Goal: Information Seeking & Learning: Learn about a topic

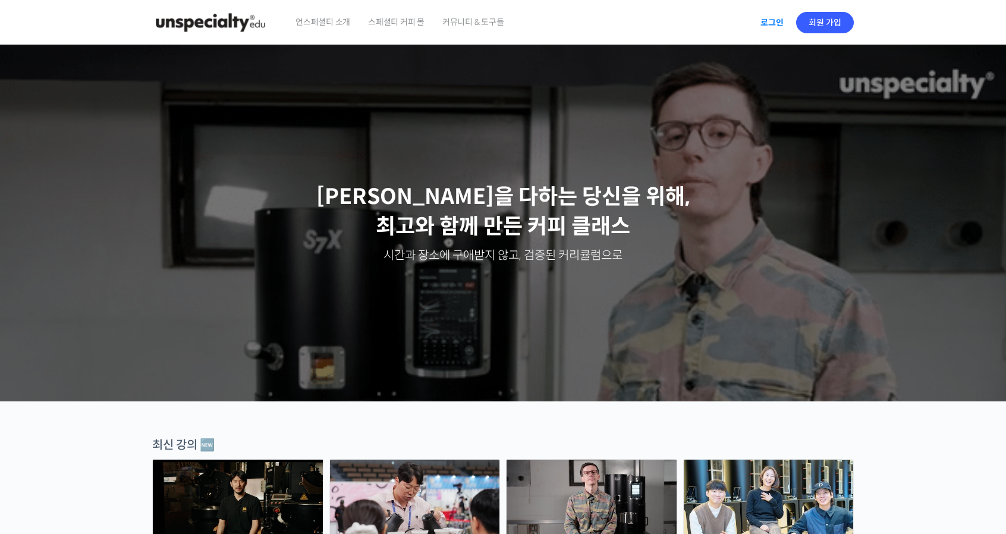
click at [765, 27] on link "로그인" at bounding box center [771, 22] width 37 height 27
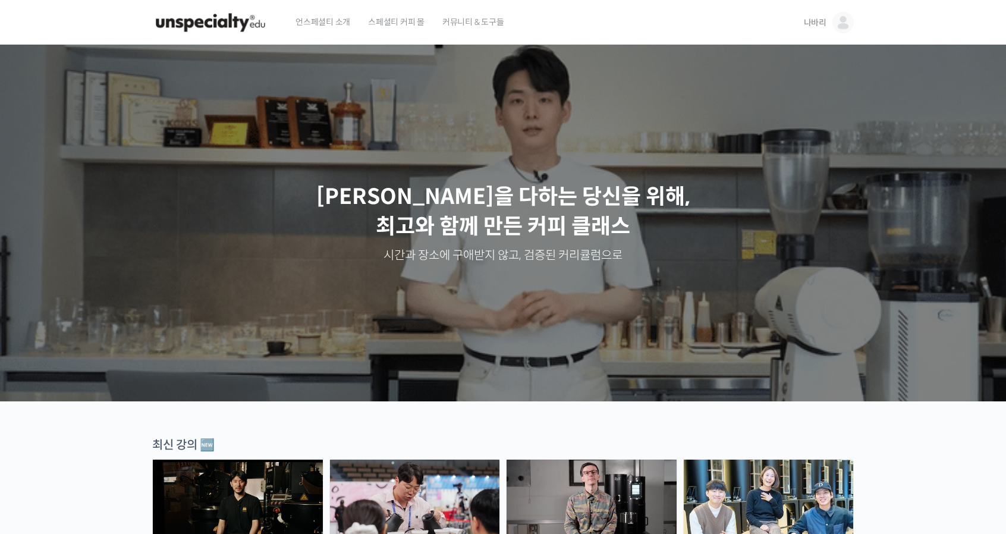
click at [833, 17] on link "나바리" at bounding box center [829, 22] width 50 height 45
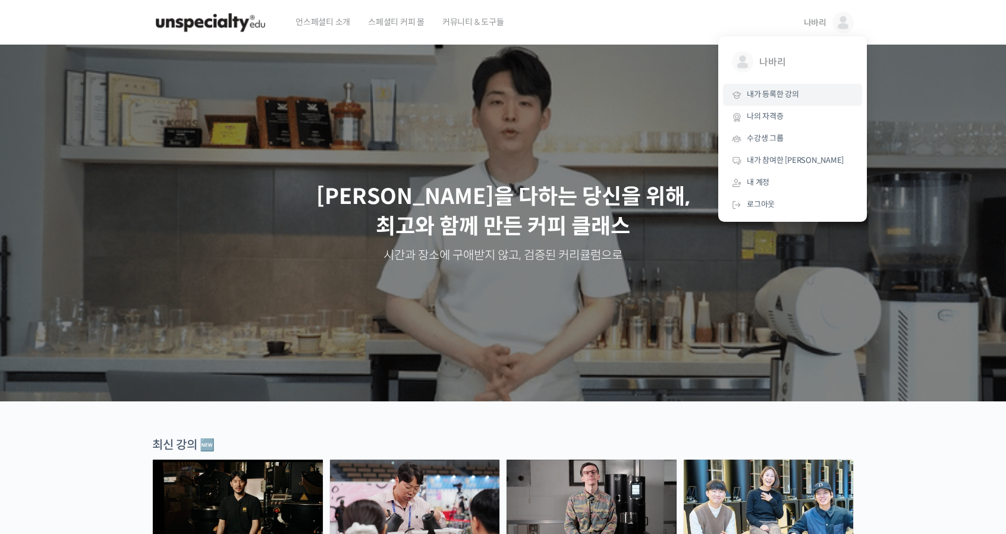
click at [782, 102] on link "내가 등록한 강의" at bounding box center [792, 95] width 139 height 22
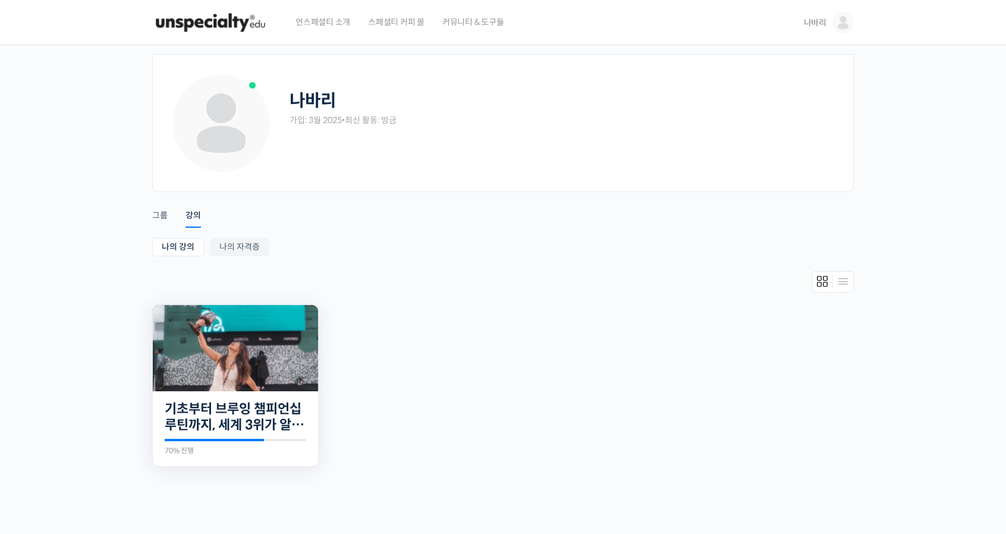
click at [253, 334] on img at bounding box center [235, 348] width 165 height 86
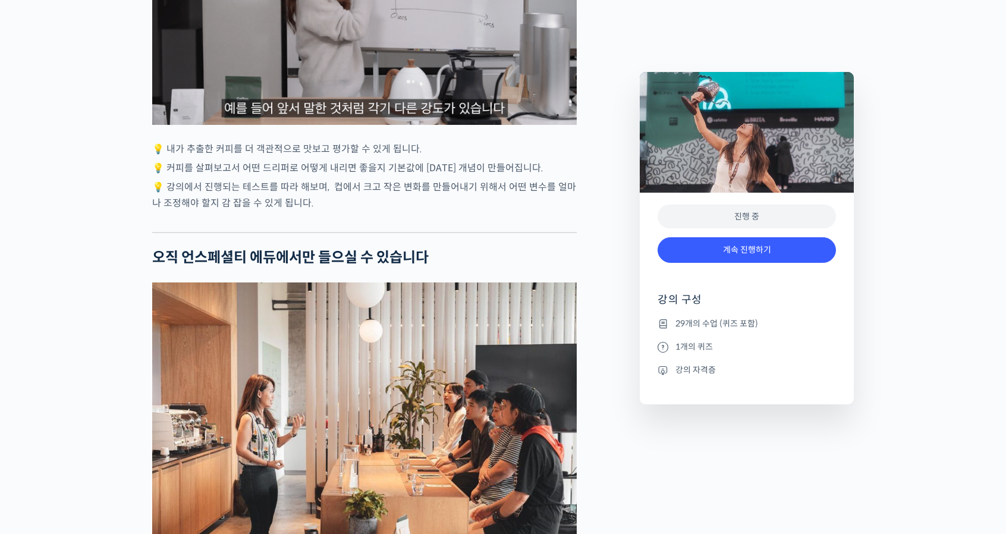
scroll to position [3687, 0]
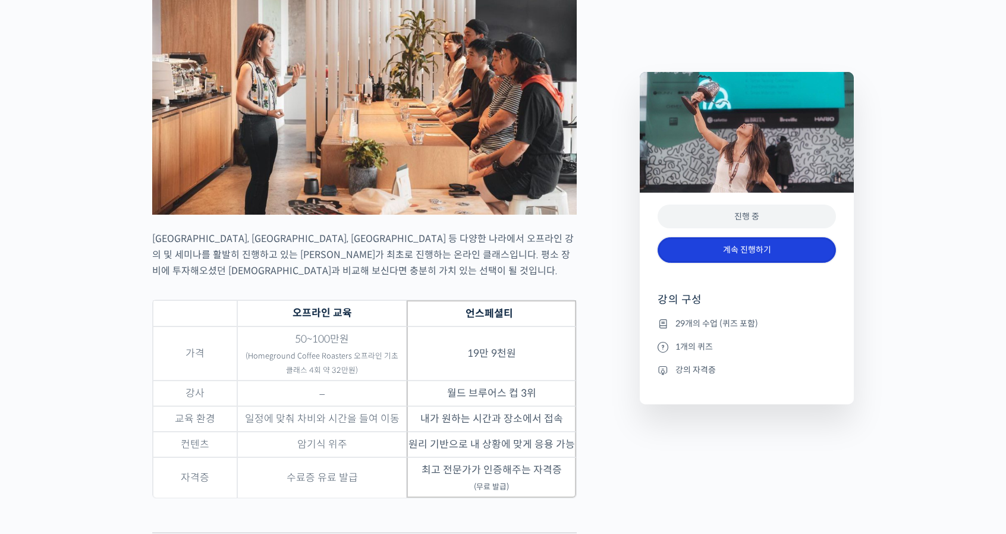
click at [774, 252] on link "계속 진행하기" at bounding box center [747, 250] width 178 height 26
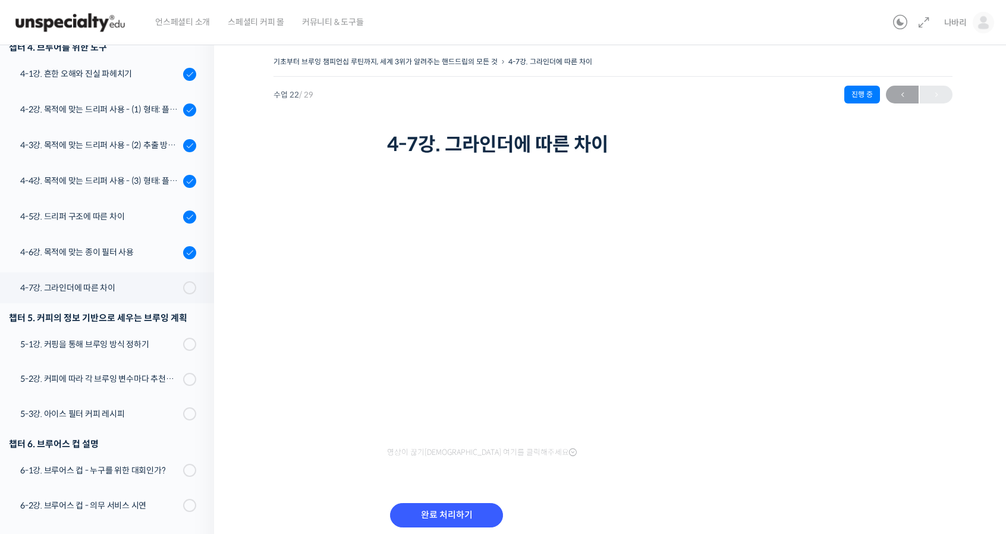
scroll to position [702, 0]
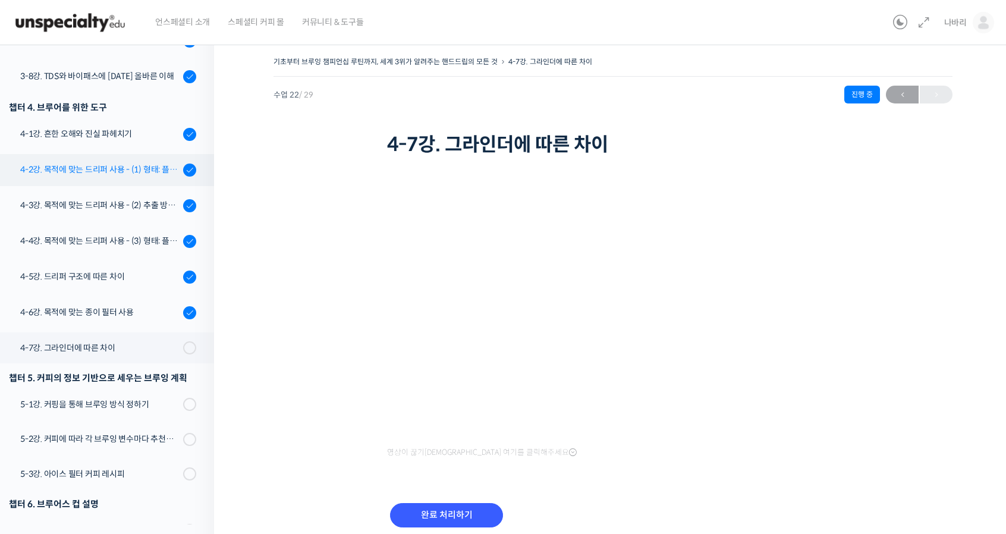
click at [76, 175] on div "4-2강. 목적에 맞는 드리퍼 사용 - (1) 형태: 플랫 베드, 코니컬" at bounding box center [99, 169] width 159 height 13
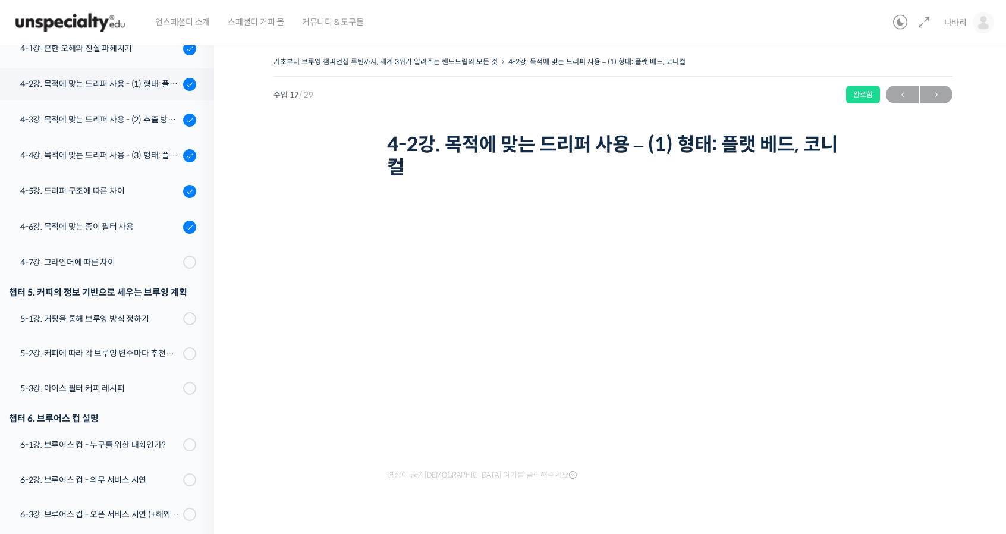
scroll to position [810, 0]
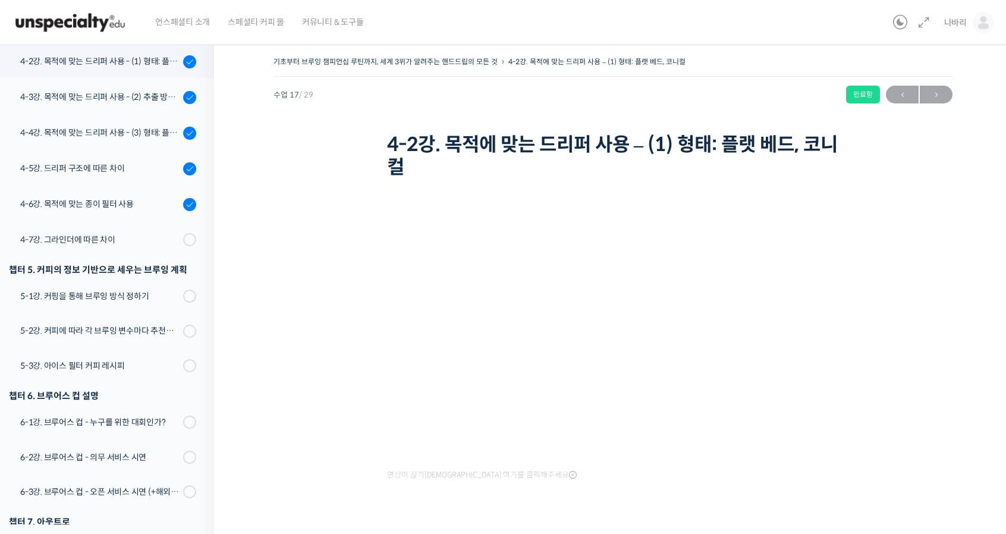
click at [683, 505] on div "영상이 끊기[DEMOGRAPHIC_DATA] 여기를 클릭해주세요" at bounding box center [613, 361] width 452 height 356
drag, startPoint x: 824, startPoint y: 523, endPoint x: 0, endPoint y: 13, distance: 968.4
click at [922, 333] on div "기초부터 브루잉 챔피언십 루틴까지, 세계 3위가 알려주는 핸드드립의 모든 것 4-2강. 목적에 맞는 드리퍼 사용 – (1) 형태: 플랫 베드,…" at bounding box center [613, 296] width 679 height 485
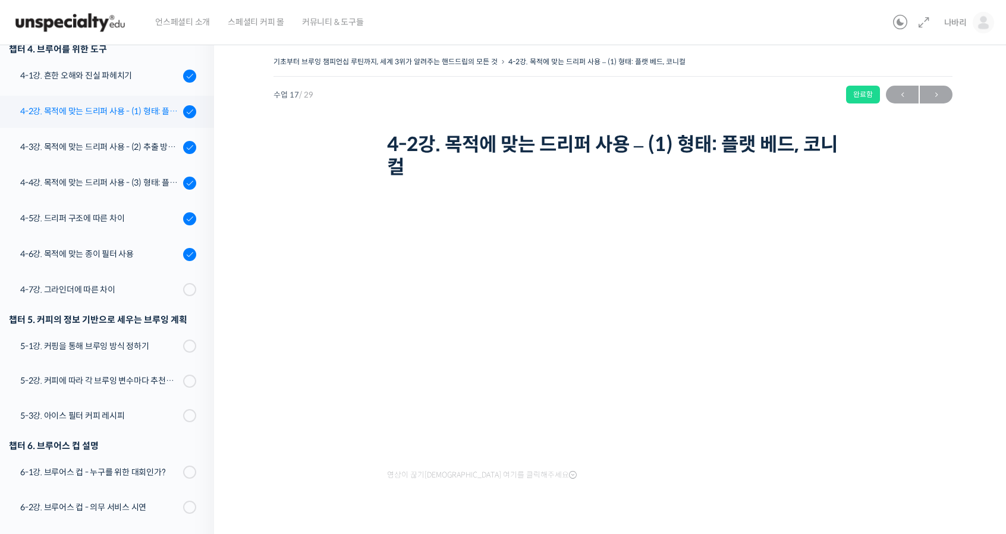
scroll to position [691, 0]
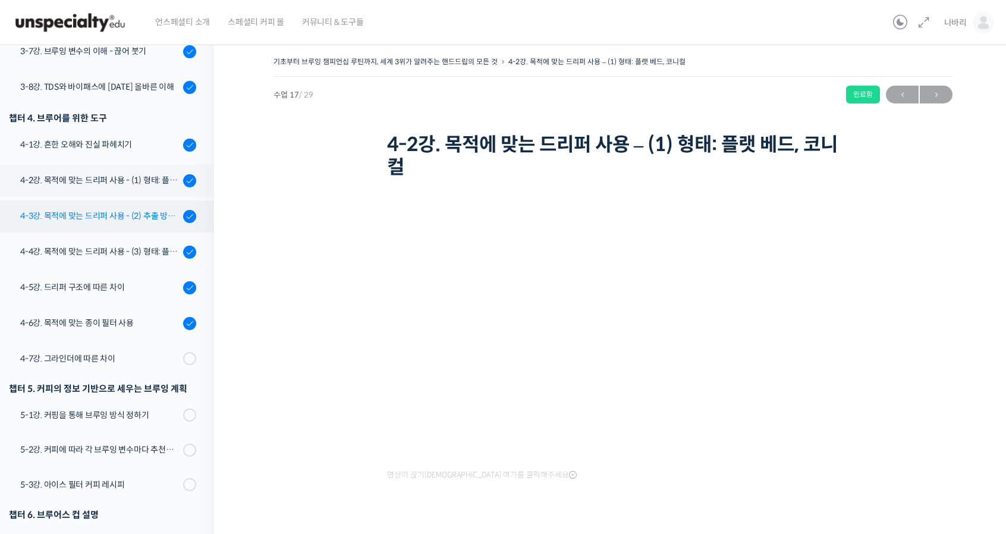
click at [110, 207] on link "4-3강. 목적에 맞는 드리퍼 사용 - (2) 추출 방식: 침출식, 투과식" at bounding box center [104, 216] width 220 height 32
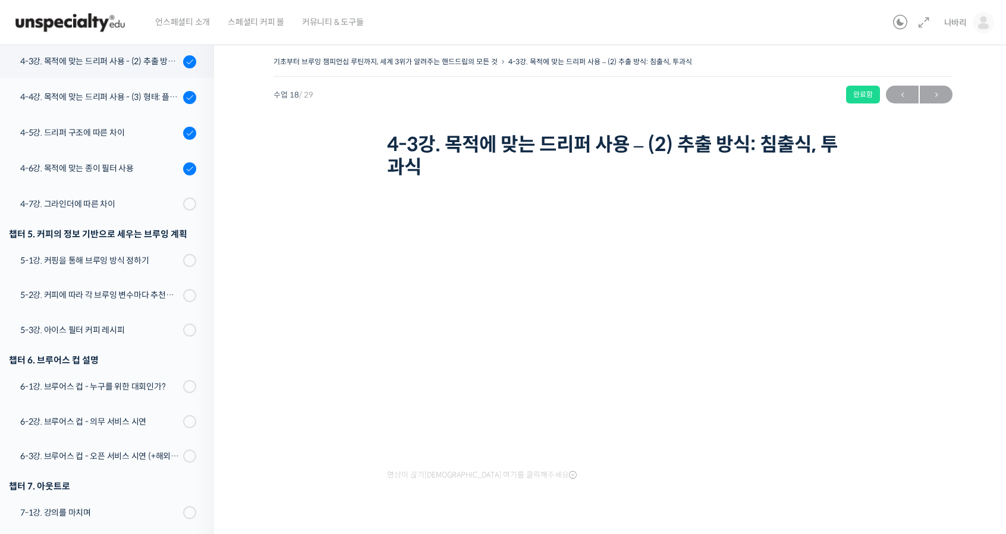
click at [913, 328] on div "기초부터 브루잉 챔피언십 루틴까지, 세계 3위가 알려주는 핸드드립의 모든 것 4-3강. 목적에 맞는 드리퍼 사용 – (2) 추출 방식: 침출식…" at bounding box center [613, 296] width 679 height 485
click at [870, 285] on div "기초부터 브루잉 챔피언십 루틴까지, 세계 3위가 알려주는 핸드드립의 모든 것 4-3강. 목적에 맞는 드리퍼 사용 – (2) 추출 방식: 침출식…" at bounding box center [613, 296] width 679 height 485
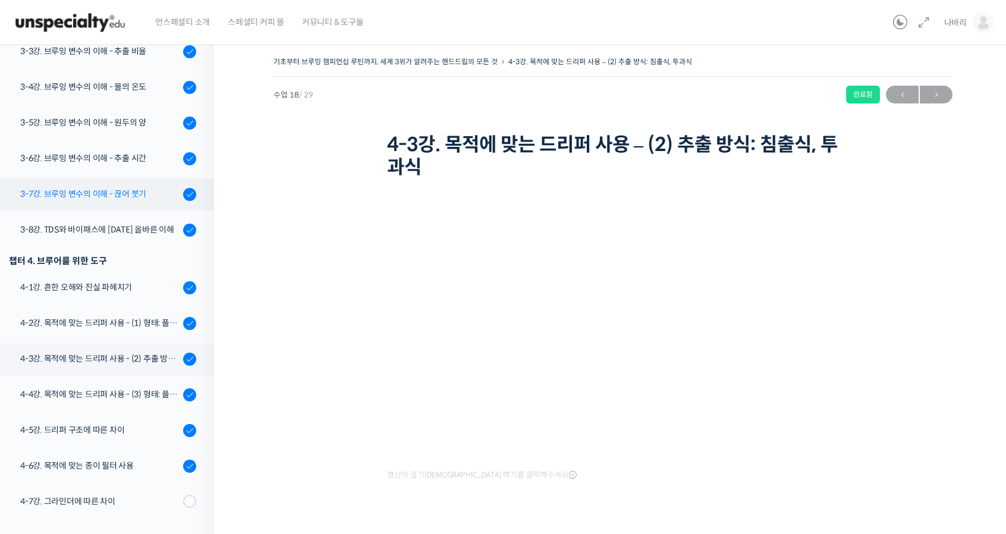
scroll to position [429, 0]
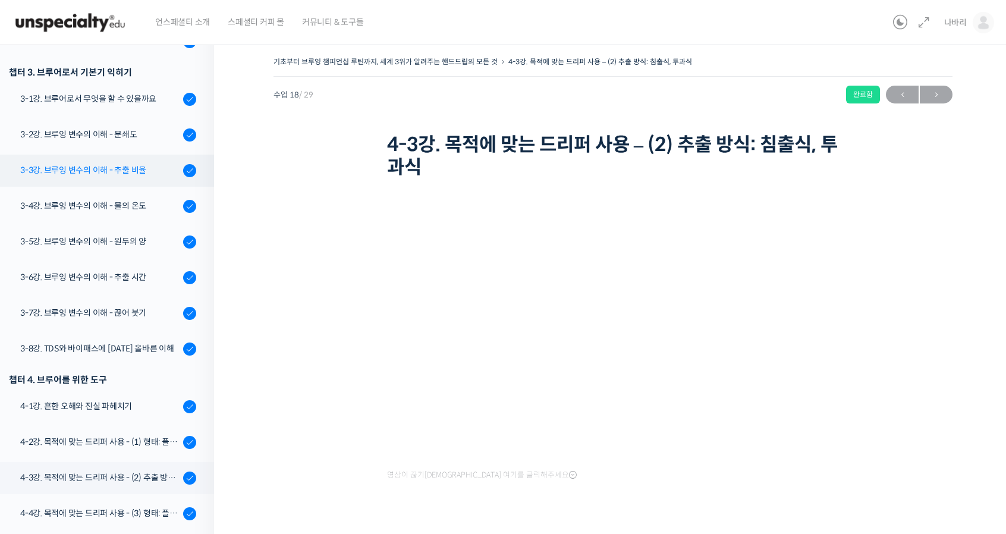
click at [109, 174] on div "3-3강. 브루잉 변수의 이해 - 추출 비율" at bounding box center [99, 170] width 159 height 13
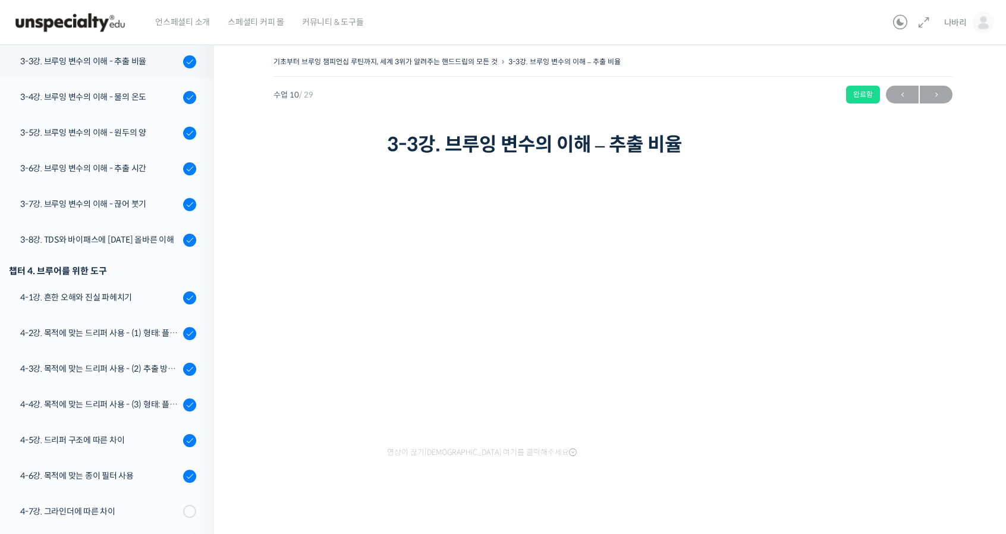
click at [975, 334] on div "기초부터 브루잉 챔피언십 루틴까지, 세계 3위가 알려주는 핸드드립의 모든 것 3-3강. 브루잉 변수의 이해 – 추출 비율 완료함 수업 10 /…" at bounding box center [613, 288] width 798 height 504
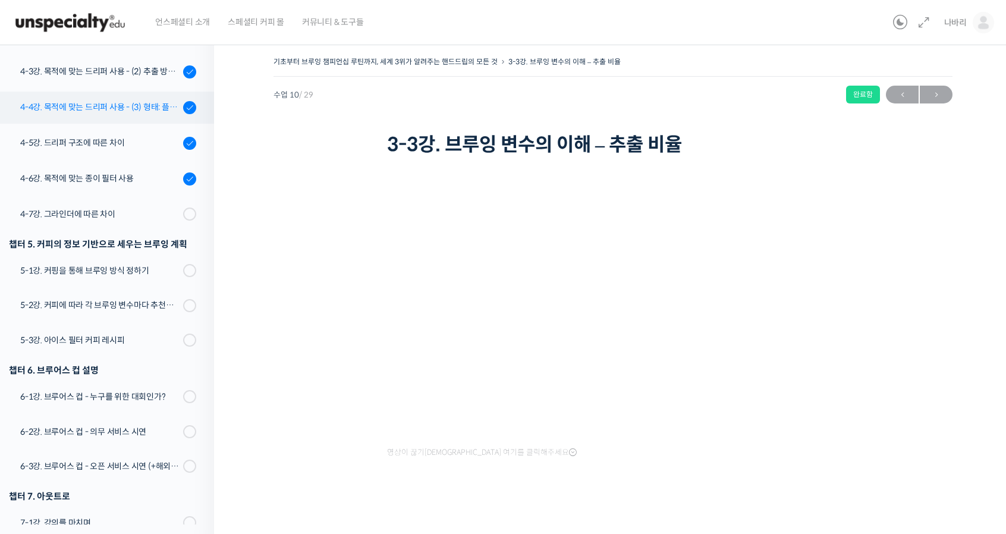
scroll to position [716, 0]
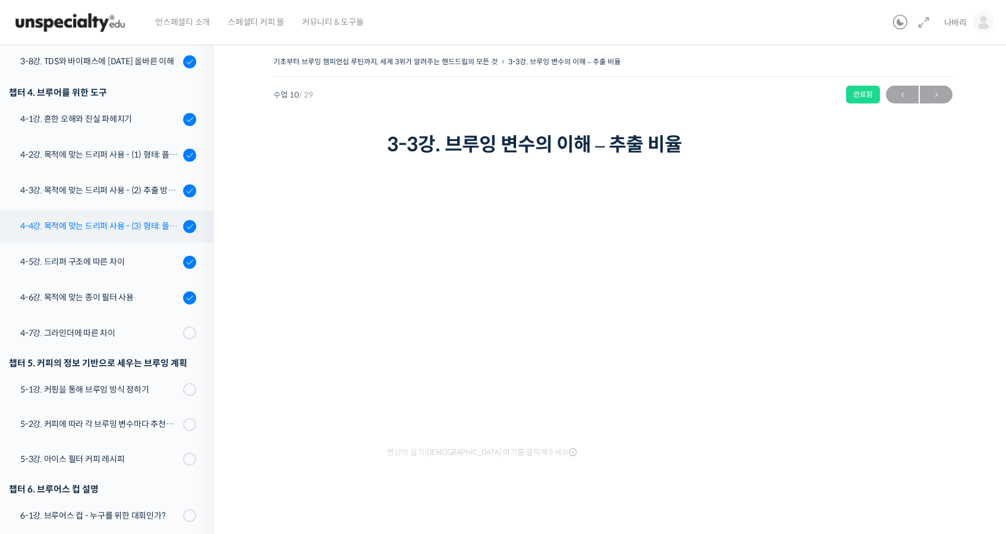
click at [114, 238] on link "4-4강. 목적에 맞는 드리퍼 사용 - (3) 형태: 플라스틱, 유리, 세라믹, 메탈" at bounding box center [104, 226] width 220 height 32
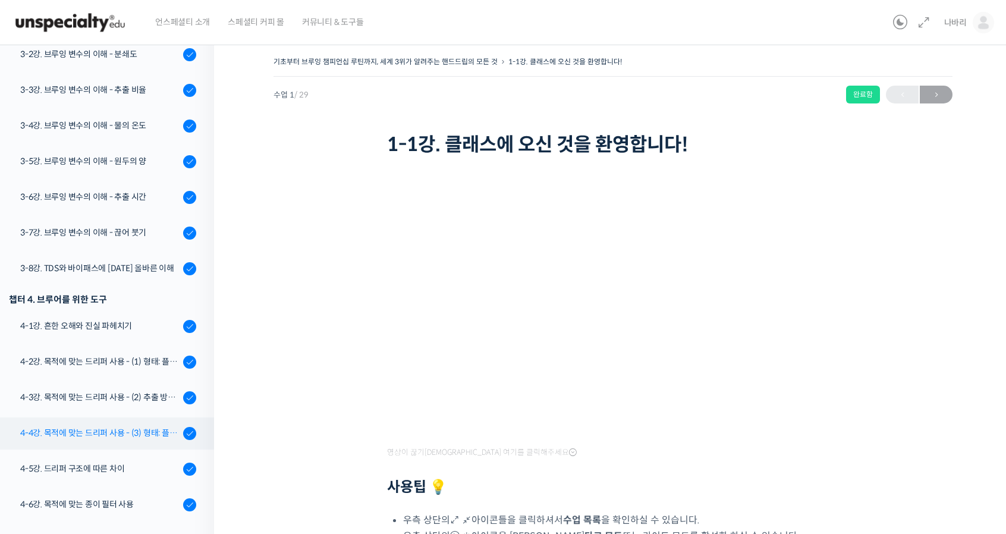
scroll to position [527, 0]
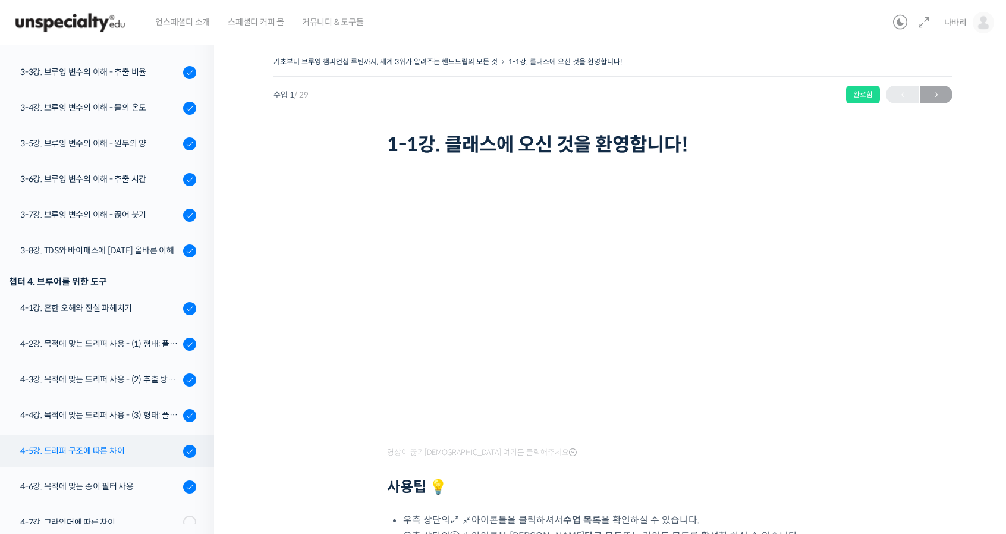
click at [99, 451] on div "4-5강. 드리퍼 구조에 따른 차이" at bounding box center [99, 450] width 159 height 13
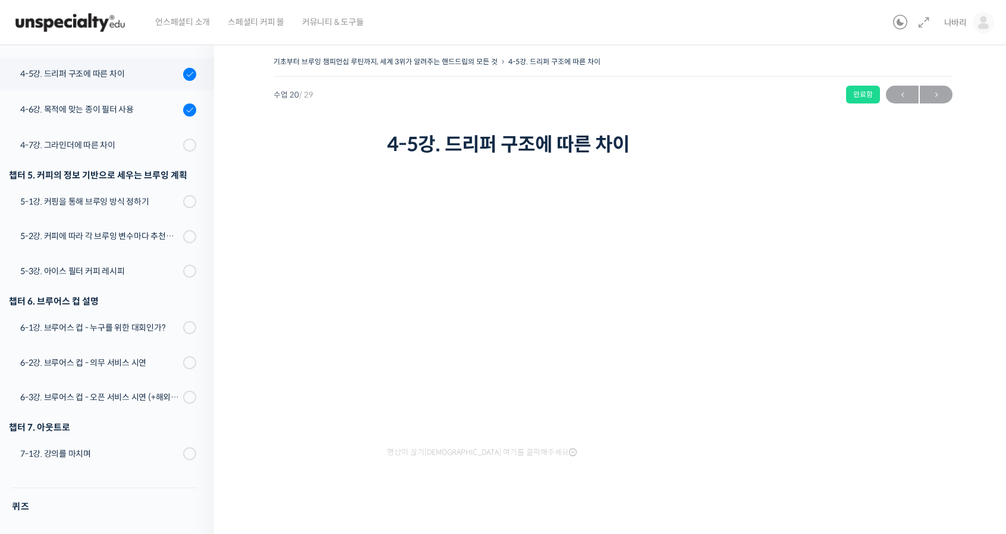
scroll to position [917, 0]
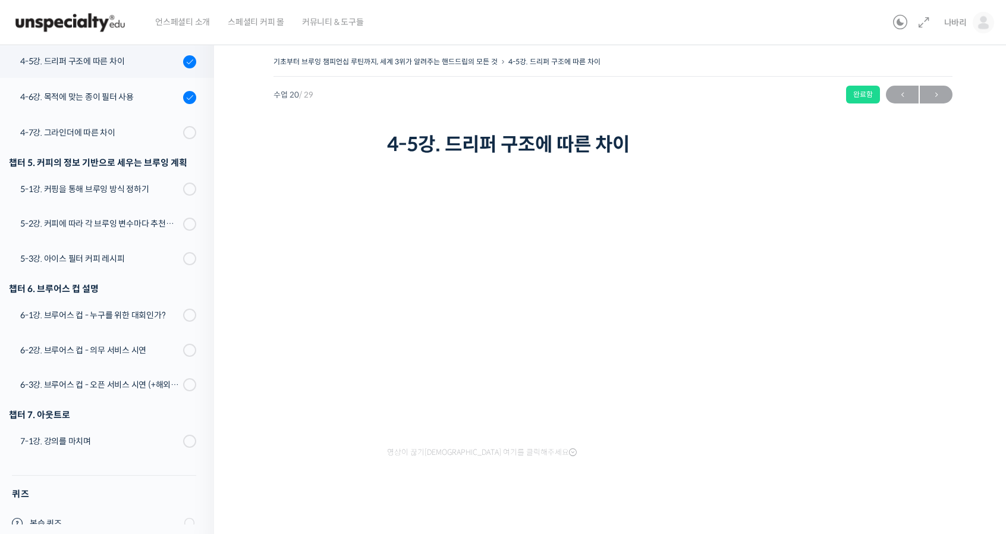
click at [934, 316] on div "기초부터 브루잉 챔피언십 루틴까지, 세계 3위가 알려주는 핸드드립의 모든 것 4-5강. 드리퍼 구조에 따른 차이 완료함 수업 20 / 29 완…" at bounding box center [613, 285] width 679 height 462
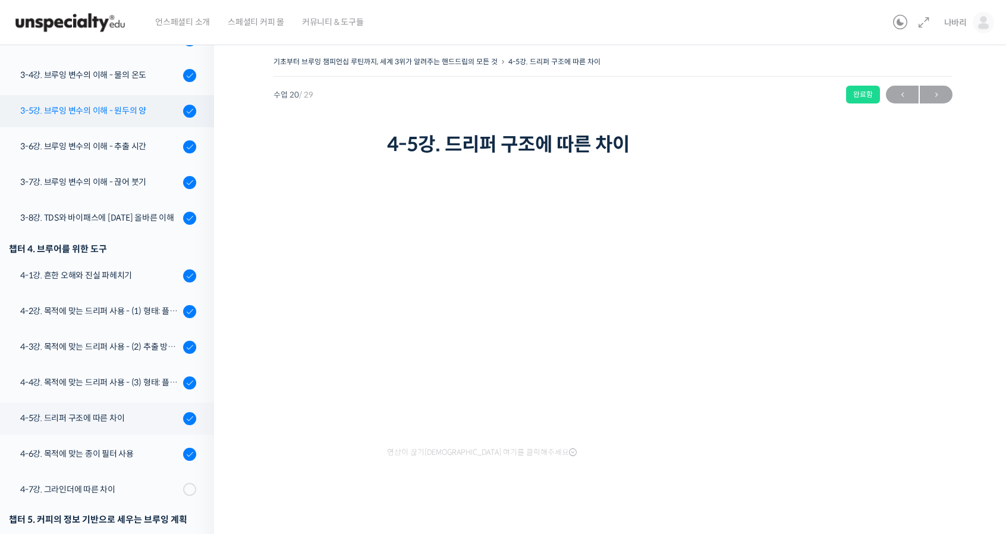
scroll to position [501, 0]
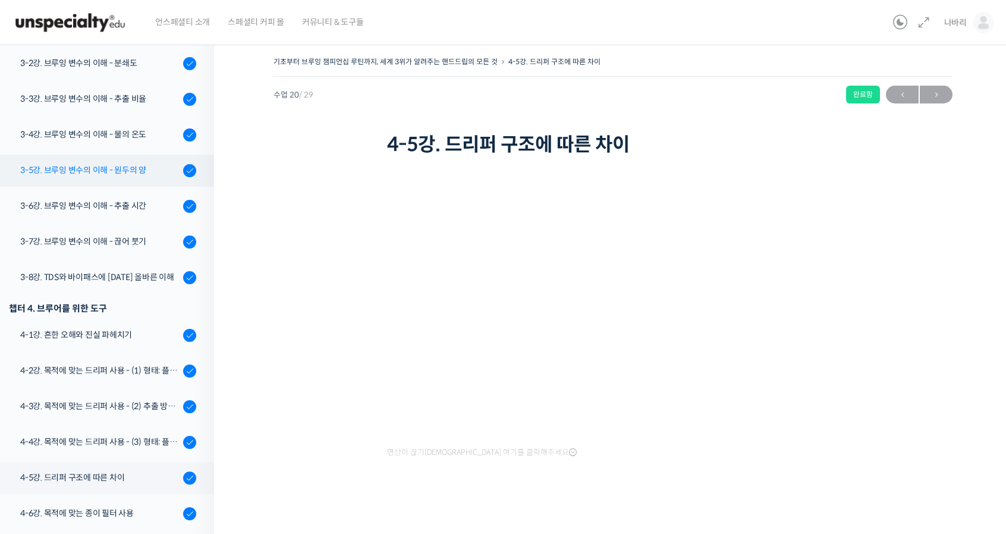
click at [107, 175] on div "3-5강. 브루잉 변수의 이해 - 원두의 양" at bounding box center [99, 170] width 159 height 13
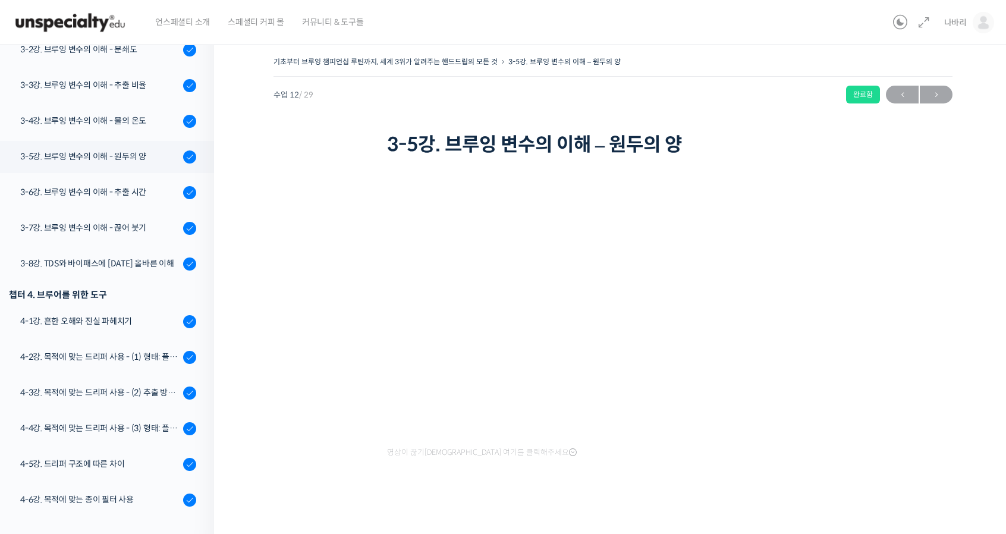
scroll to position [372, 0]
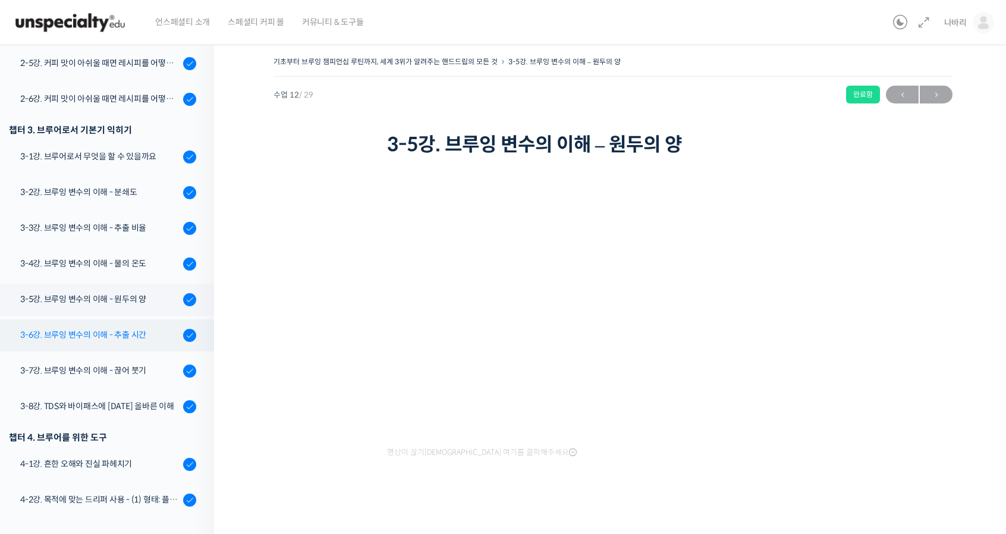
click at [117, 338] on div "3-6강. 브루잉 변수의 이해 - 추출 시간" at bounding box center [99, 334] width 159 height 13
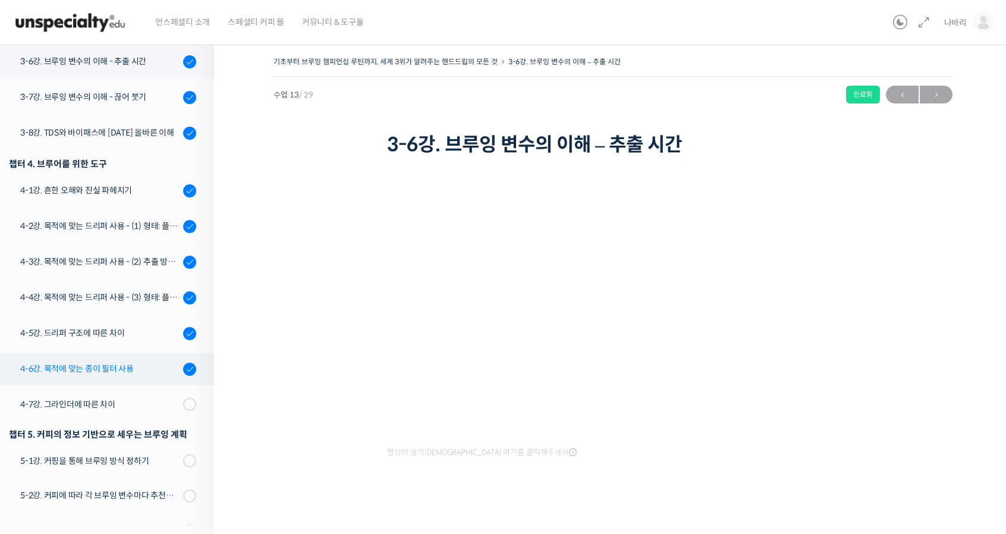
scroll to position [939, 0]
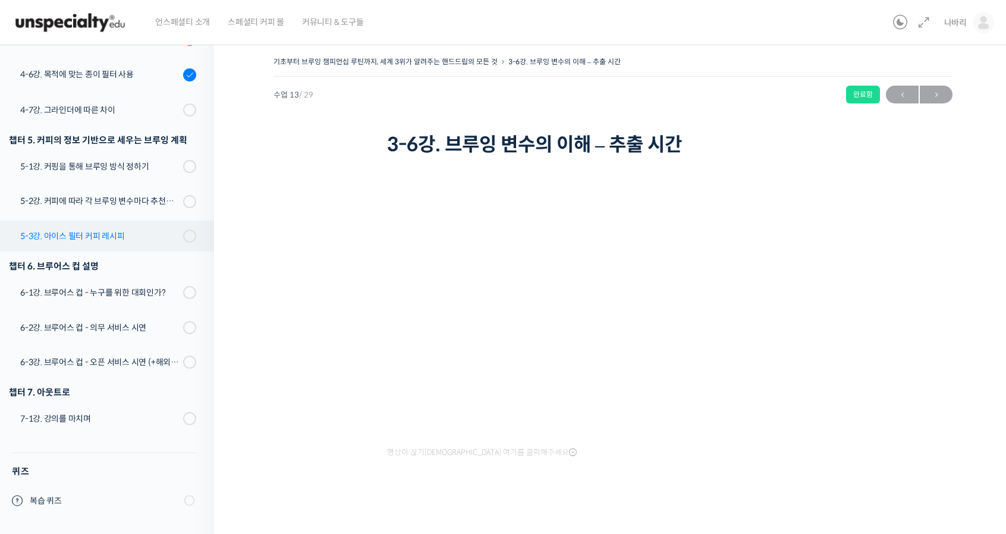
click at [119, 228] on link "5-3강. 아이스 필터 커피 레시피" at bounding box center [104, 236] width 220 height 31
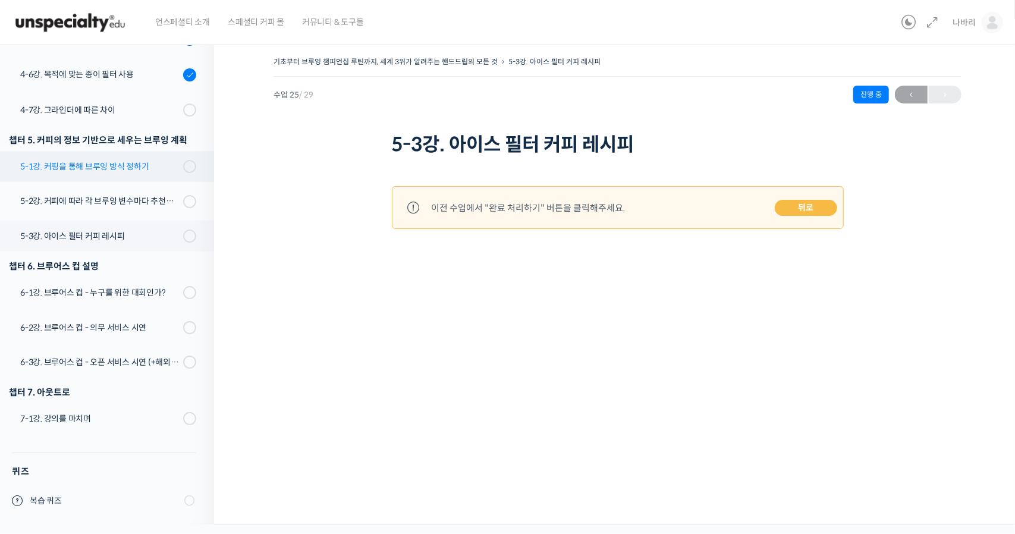
click at [78, 164] on div "5-1강. 커핑을 통해 브루잉 방식 정하기" at bounding box center [99, 166] width 159 height 13
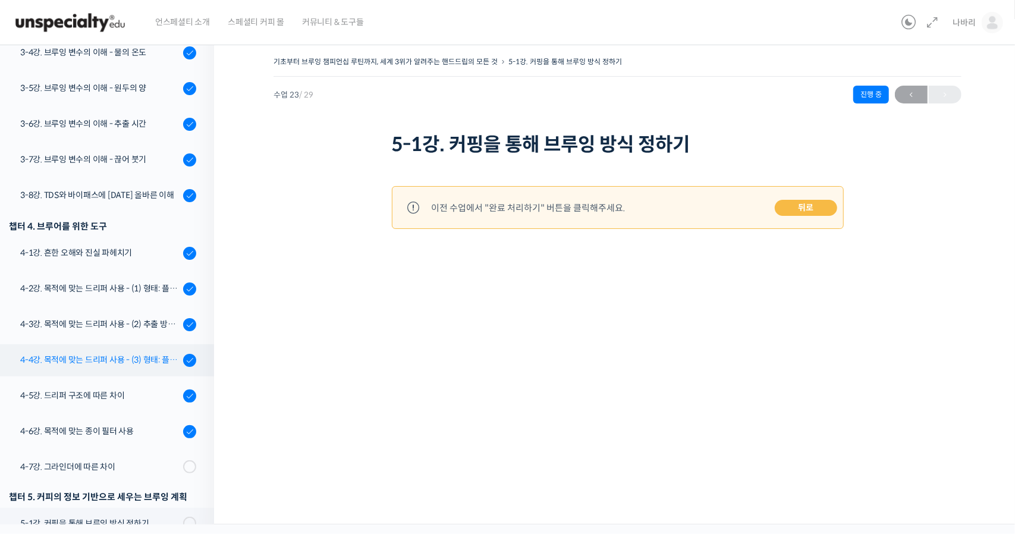
scroll to position [523, 0]
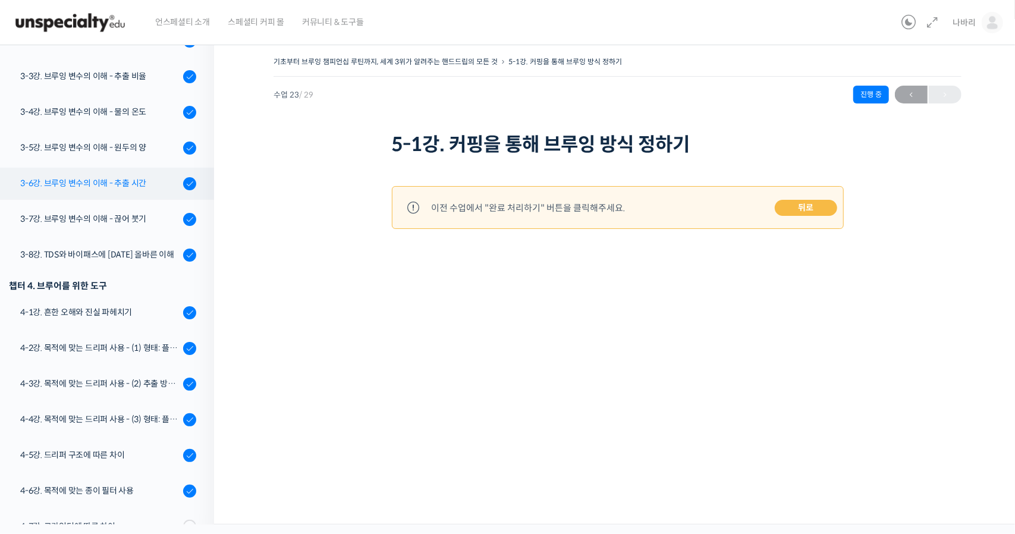
click at [122, 189] on div "3-6강. 브루잉 변수의 이해 - 추출 시간" at bounding box center [99, 183] width 159 height 13
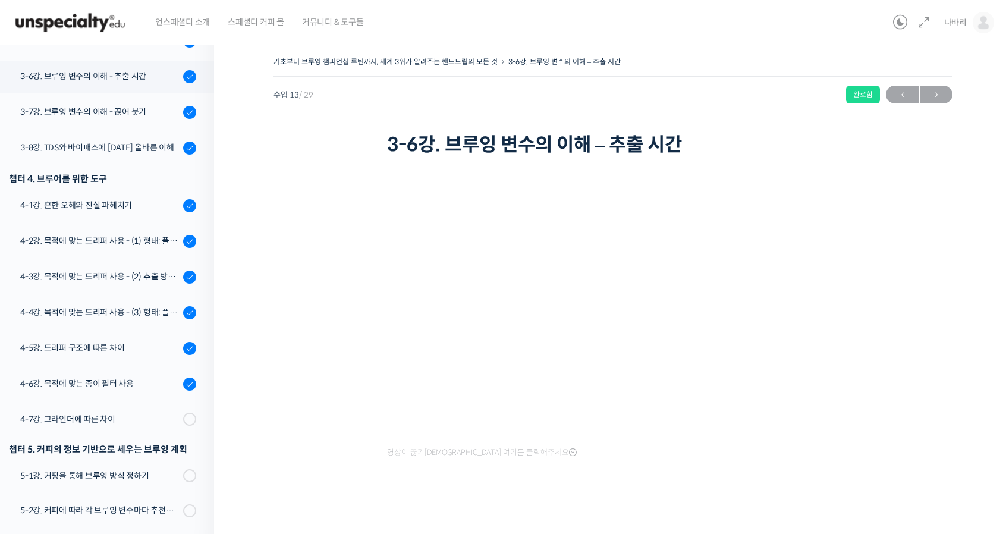
scroll to position [645, 0]
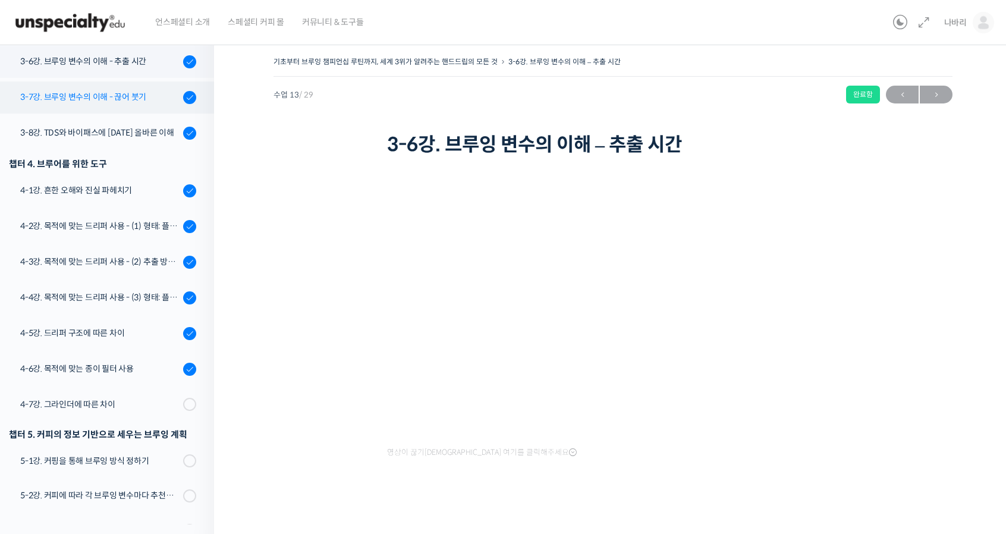
click at [115, 93] on div "3-7강. 브루잉 변수의 이해 - 끊어 붓기" at bounding box center [99, 96] width 159 height 13
